Goal: Check status: Check status

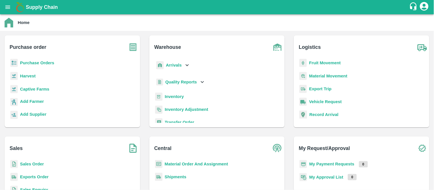
click at [50, 60] on p "Purchase Orders" at bounding box center [37, 63] width 34 height 6
click at [50, 61] on b "Purchase Orders" at bounding box center [37, 63] width 34 height 5
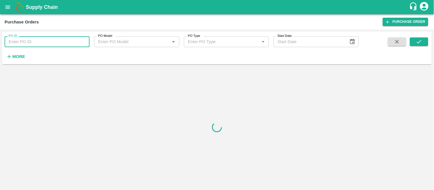
paste input "175289"
click at [49, 42] on input "PO ID" at bounding box center [47, 41] width 85 height 11
type input "175289"
click at [414, 40] on button "submit" at bounding box center [419, 41] width 18 height 9
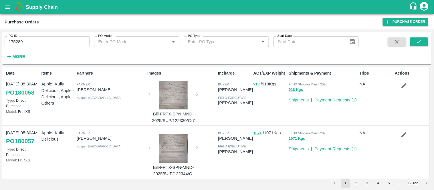
click at [41, 40] on input "175289" at bounding box center [47, 41] width 85 height 11
paste input "text"
type input "178695"
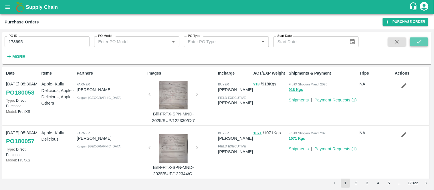
click at [416, 42] on icon "submit" at bounding box center [419, 42] width 6 height 6
